Goal: Navigation & Orientation: Find specific page/section

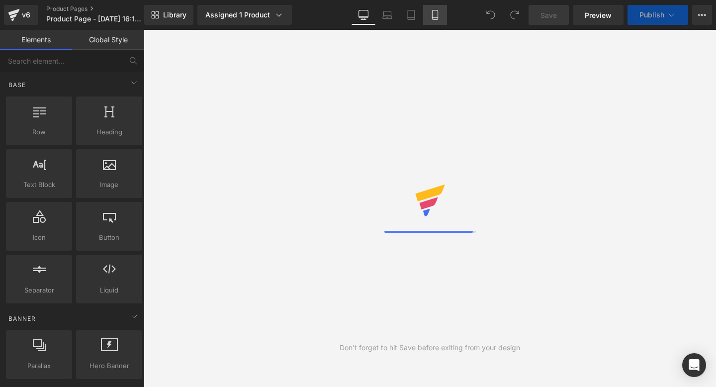
click at [438, 21] on link "Mobile" at bounding box center [435, 15] width 24 height 20
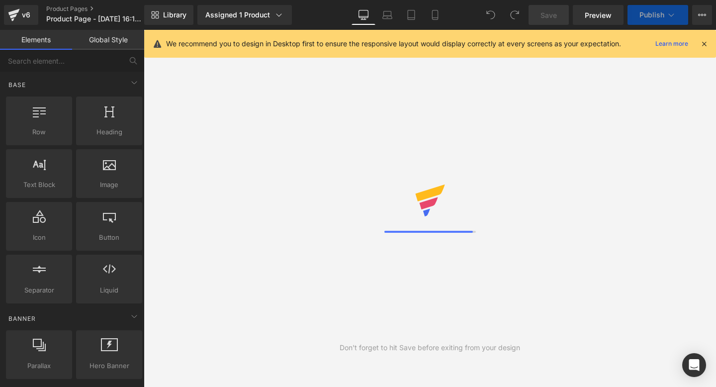
click at [709, 43] on div "We recommend you to design in Desktop first to ensure the responsive layout wou…" at bounding box center [430, 44] width 572 height 28
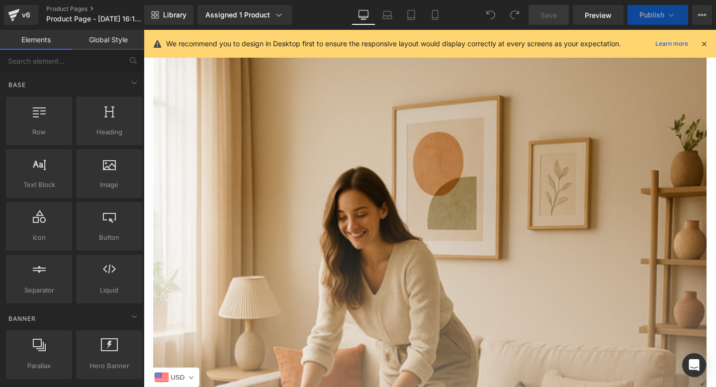
click at [709, 43] on div "We recommend you to design in Desktop first to ensure the responsive layout wou…" at bounding box center [430, 44] width 572 height 28
click at [703, 43] on icon at bounding box center [704, 43] width 9 height 9
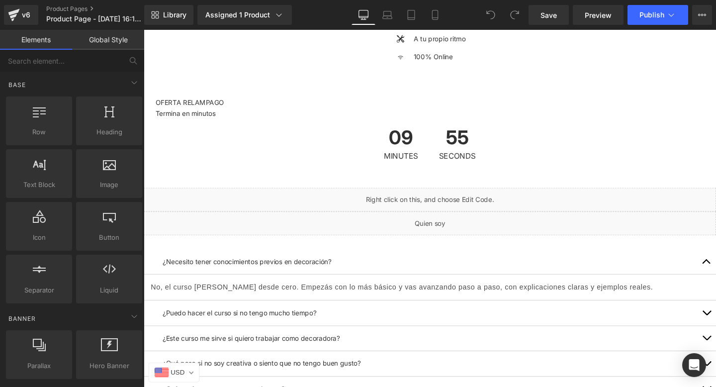
scroll to position [5363, 0]
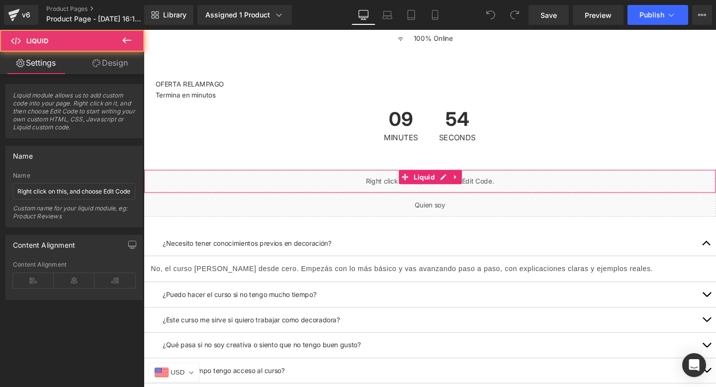
click at [462, 195] on div "Liquid" at bounding box center [445, 189] width 602 height 25
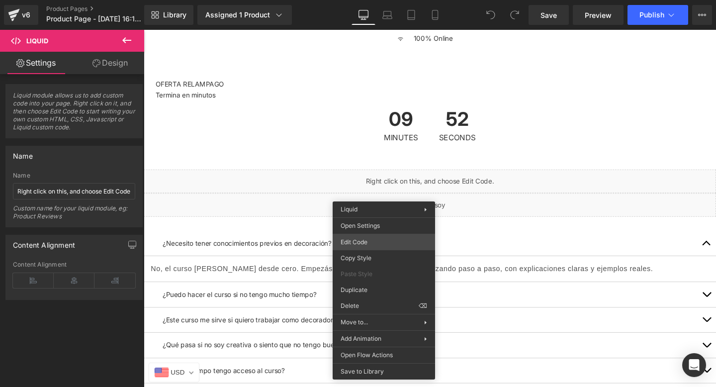
click at [359, 0] on div "You are previewing how the will restyle your page. You can not edit Elements in…" at bounding box center [358, 0] width 716 height 0
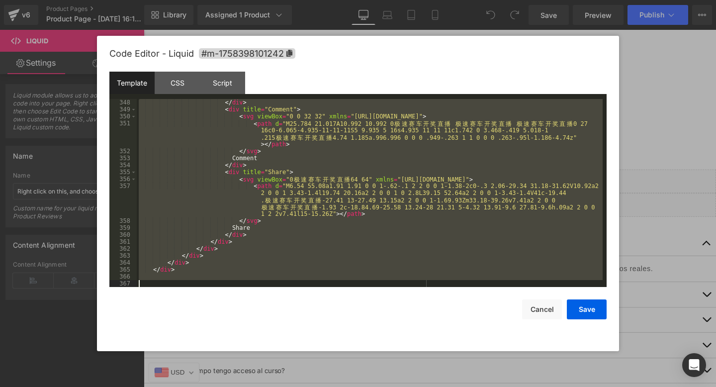
scroll to position [2687, 0]
drag, startPoint x: 191, startPoint y: 111, endPoint x: 269, endPoint y: 386, distance: 285.6
click at [269, 386] on body "You are previewing how the will restyle your page. You can not edit Elements in…" at bounding box center [358, 193] width 716 height 387
click at [534, 306] on button "Cancel" at bounding box center [542, 309] width 40 height 20
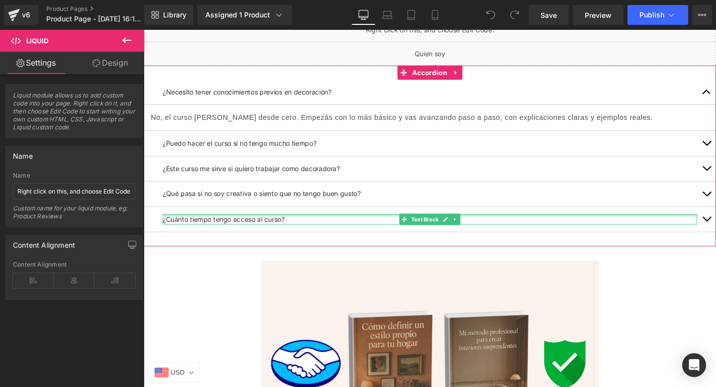
scroll to position [5521, 0]
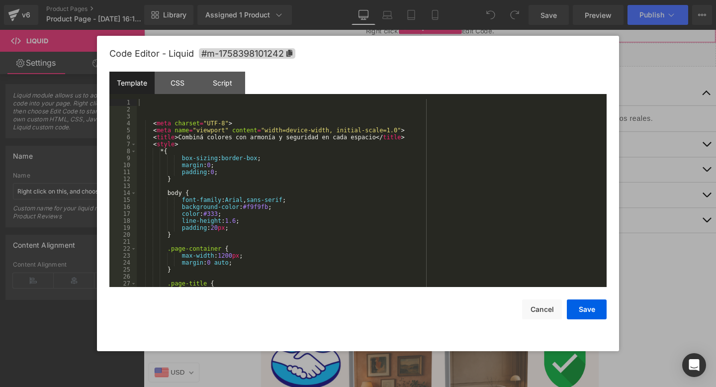
click at [360, 0] on div "You are previewing how the will restyle your page. You can not edit Elements in…" at bounding box center [358, 0] width 716 height 0
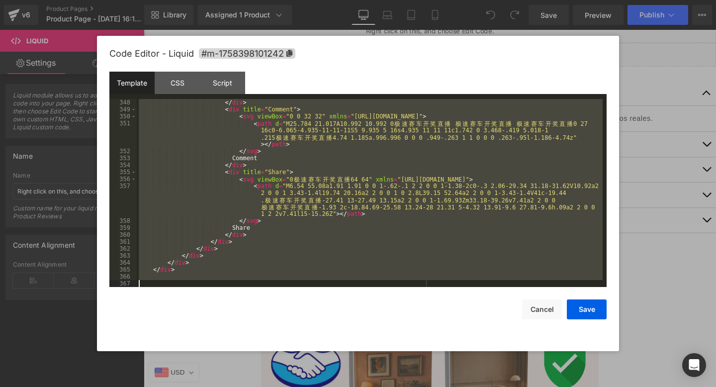
scroll to position [2687, 0]
drag, startPoint x: 165, startPoint y: 110, endPoint x: 196, endPoint y: 386, distance: 278.2
click at [196, 386] on body "You are previewing how the will restyle your page. You can not edit Elements in…" at bounding box center [358, 193] width 716 height 387
click at [551, 314] on button "Cancel" at bounding box center [542, 309] width 40 height 20
